Goal: Task Accomplishment & Management: Manage account settings

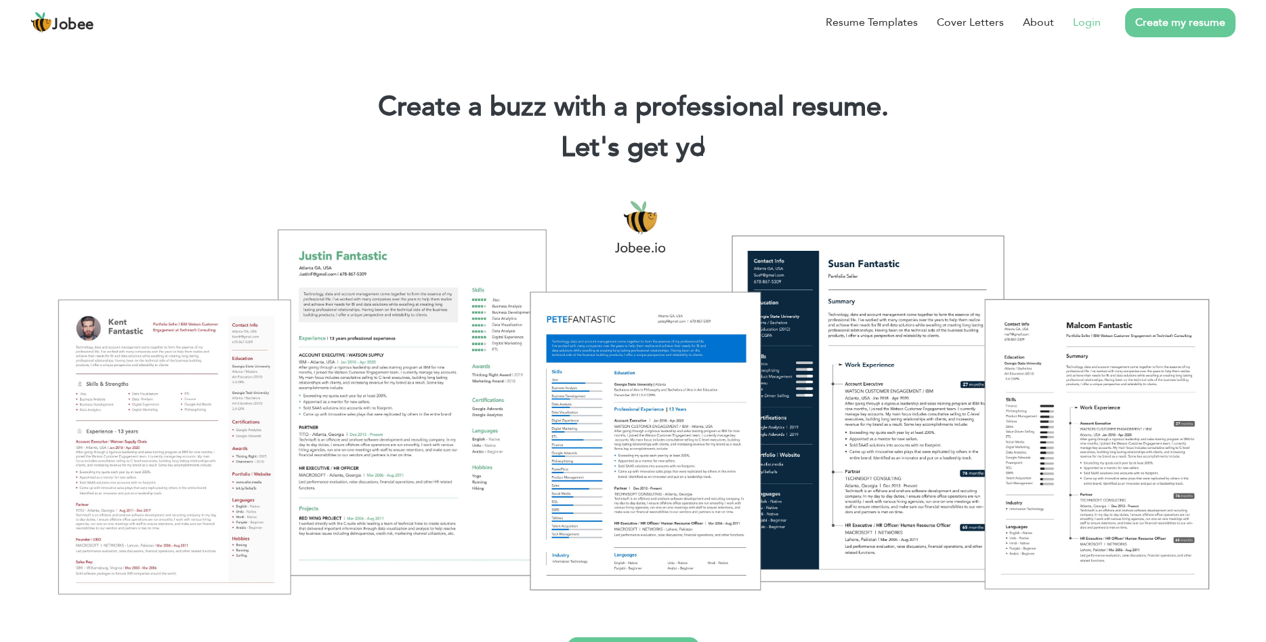
click at [1093, 22] on link "Login" at bounding box center [1087, 22] width 28 height 16
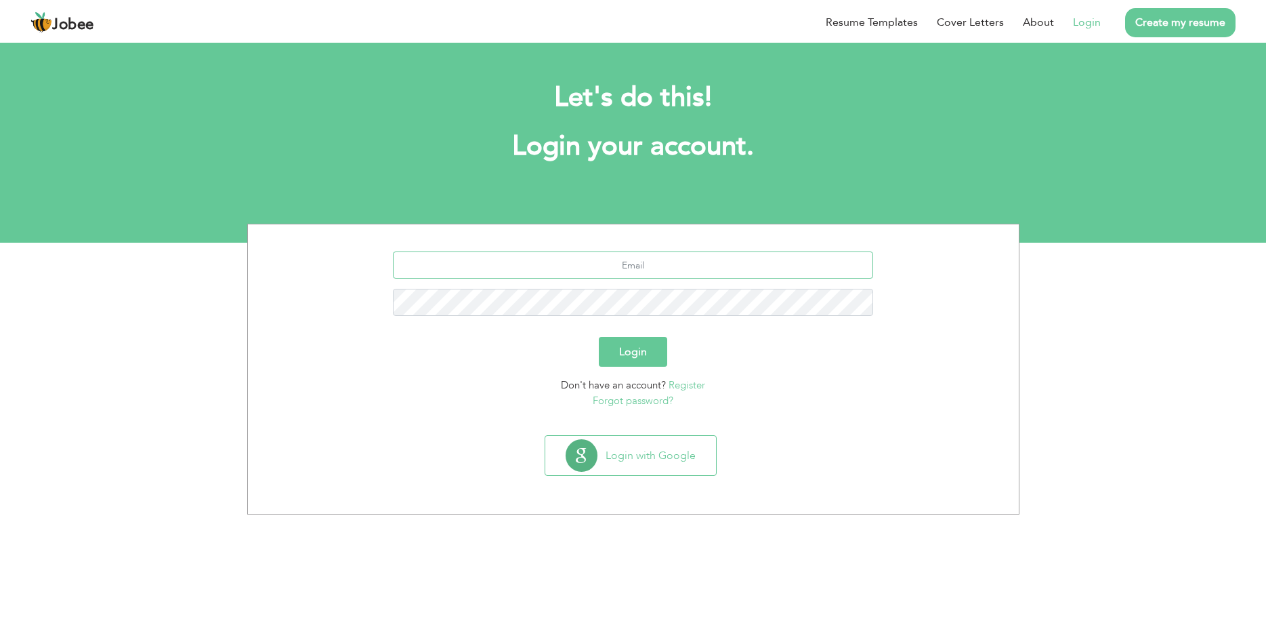
click at [664, 277] on input "text" at bounding box center [633, 264] width 480 height 27
type input "[EMAIL_ADDRESS][DOMAIN_NAME]"
click at [599, 337] on button "Login" at bounding box center [633, 352] width 68 height 30
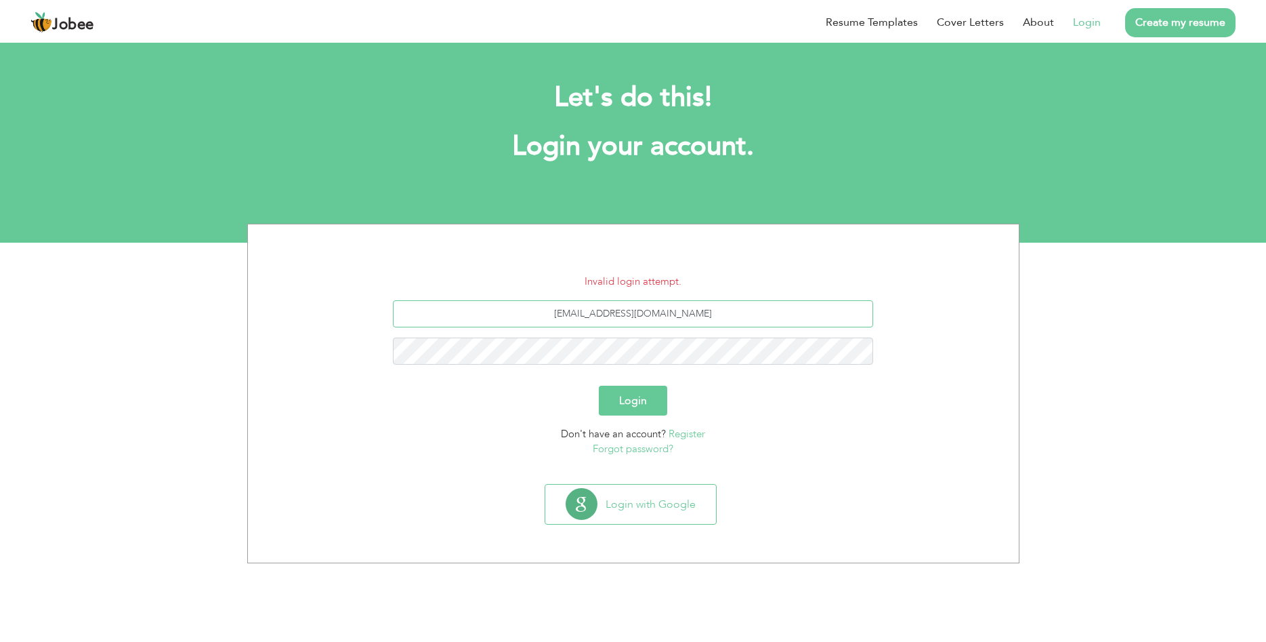
click at [698, 308] on input "[EMAIL_ADDRESS][DOMAIN_NAME]" at bounding box center [633, 313] width 480 height 27
type input "usmanweb007@gmail.com"
click at [599, 386] on button "Login" at bounding box center [633, 401] width 68 height 30
